Goal: Information Seeking & Learning: Find specific fact

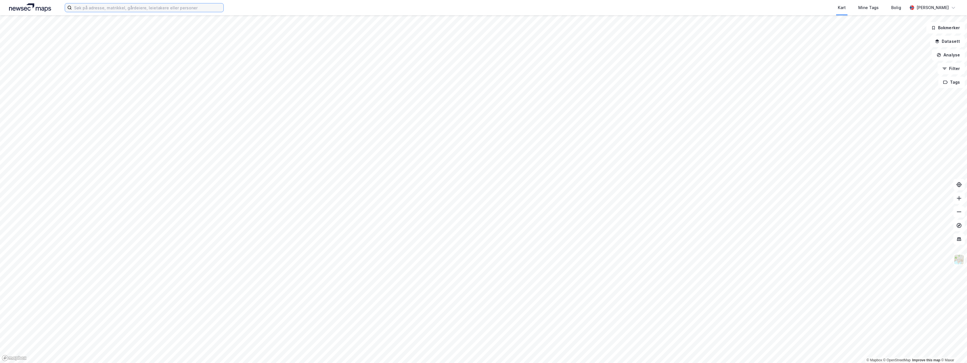
click at [146, 5] on input at bounding box center [148, 7] width 152 height 9
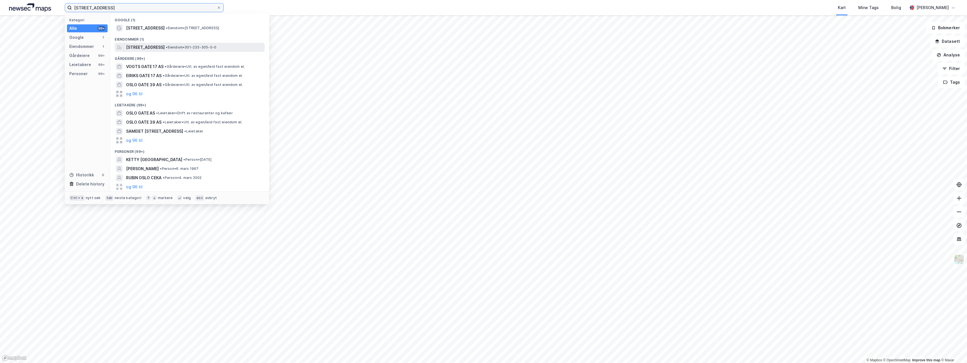
type input "Oslo gate 17"
click at [150, 47] on span "Oslo gate 17, 0192, OSLO, OSLO" at bounding box center [145, 47] width 39 height 7
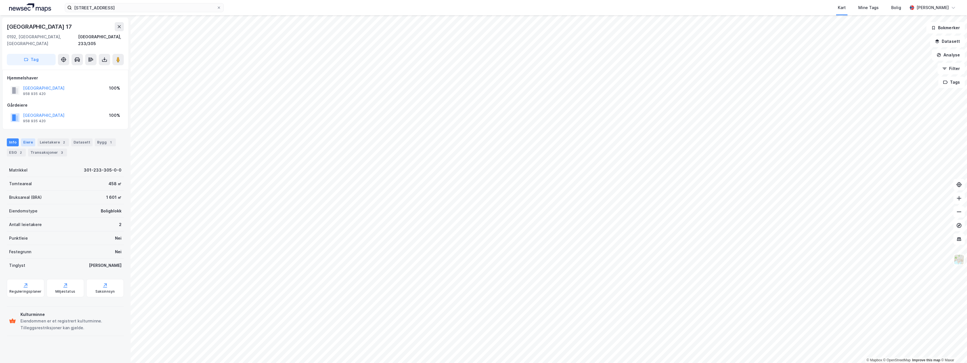
click at [28, 139] on div "Eiere" at bounding box center [28, 143] width 14 height 8
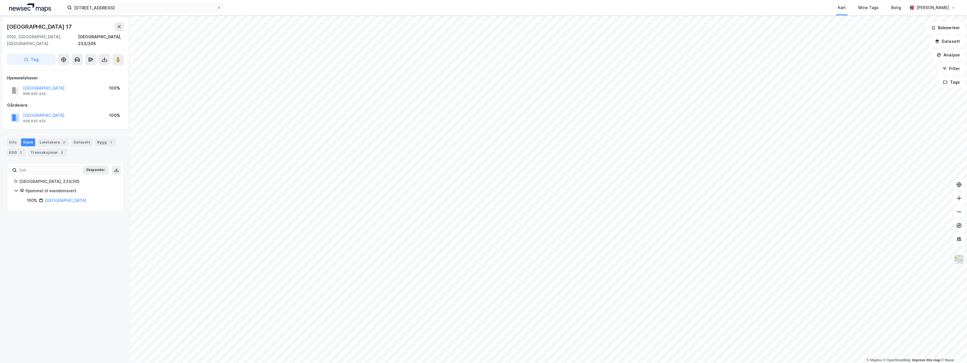
click at [68, 188] on div "Hjemmel til eiendomsrett" at bounding box center [71, 191] width 91 height 7
click at [18, 188] on icon at bounding box center [16, 190] width 5 height 5
drag, startPoint x: 18, startPoint y: 184, endPoint x: 104, endPoint y: 124, distance: 105.0
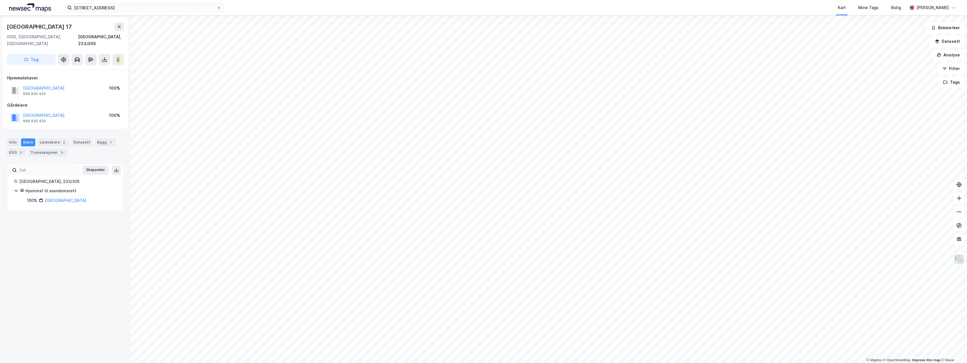
click at [104, 124] on div "Oslo Gate 17 0192, Oslo, Oslo Oslo, 233/305 Tag Hjemmelshaver OSLO KOMMUNE 958 …" at bounding box center [65, 189] width 131 height 348
